Goal: Complete application form

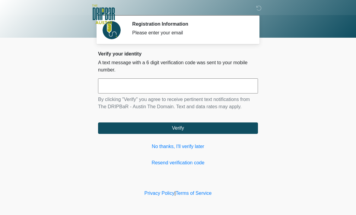
click at [188, 146] on link "No thanks, I'll verify later" at bounding box center [178, 146] width 160 height 7
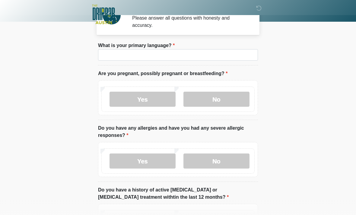
scroll to position [21, 0]
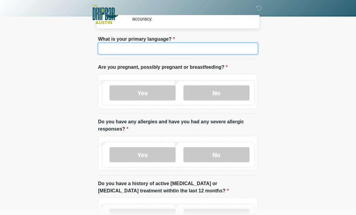
click at [145, 45] on input "What is your primary language?" at bounding box center [178, 48] width 160 height 11
type input "*******"
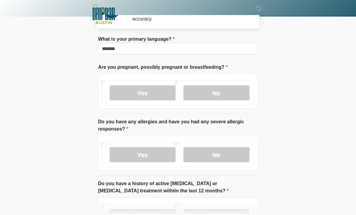
click at [223, 97] on label "No" at bounding box center [216, 92] width 66 height 15
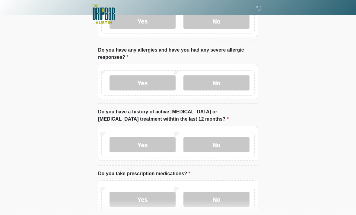
scroll to position [93, 0]
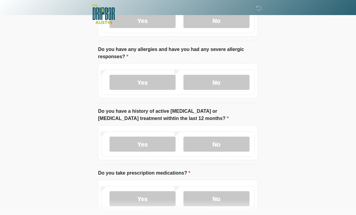
click at [232, 83] on label "No" at bounding box center [216, 82] width 66 height 15
click at [226, 146] on label "No" at bounding box center [216, 144] width 66 height 15
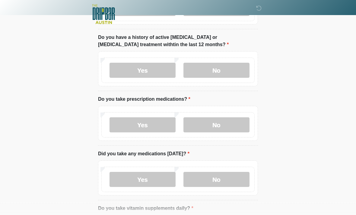
scroll to position [167, 0]
click at [223, 121] on label "No" at bounding box center [216, 124] width 66 height 15
click at [224, 180] on label "No" at bounding box center [216, 179] width 66 height 15
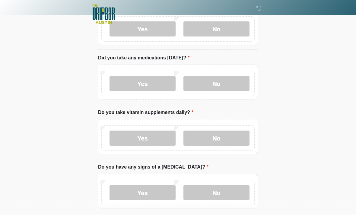
scroll to position [286, 0]
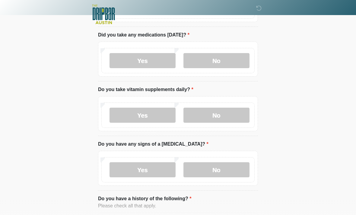
click at [225, 115] on label "No" at bounding box center [216, 115] width 66 height 15
click at [232, 171] on label "No" at bounding box center [216, 169] width 66 height 15
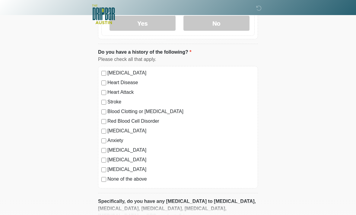
scroll to position [501, 0]
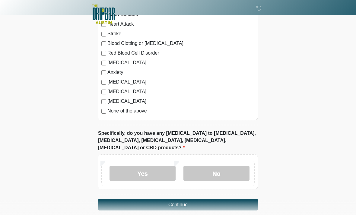
click at [218, 166] on label "No" at bounding box center [216, 173] width 66 height 15
click at [203, 199] on button "Continue" at bounding box center [178, 204] width 160 height 11
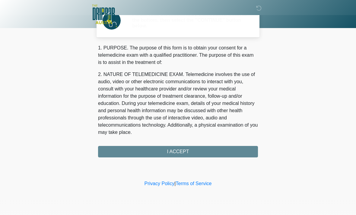
scroll to position [0, 0]
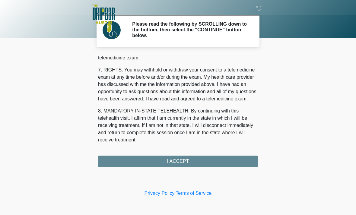
click at [197, 160] on div "1. PURPOSE. The purpose of this form is to obtain your consent for a telemedici…" at bounding box center [178, 110] width 160 height 113
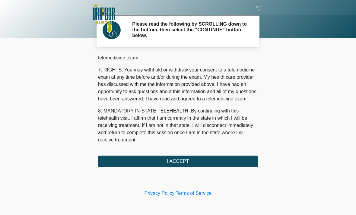
click at [184, 159] on button "I ACCEPT" at bounding box center [178, 161] width 160 height 11
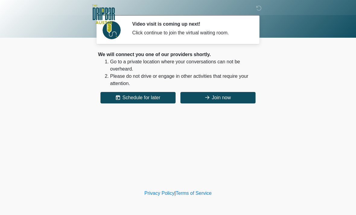
click at [226, 98] on button "Join now" at bounding box center [217, 97] width 75 height 11
